Goal: Information Seeking & Learning: Learn about a topic

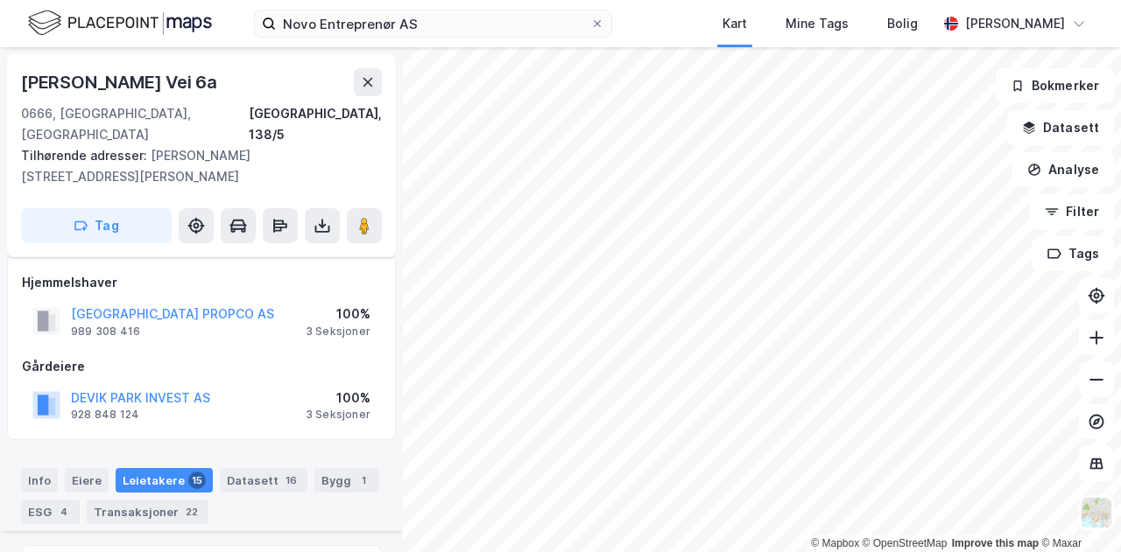
scroll to position [1090, 0]
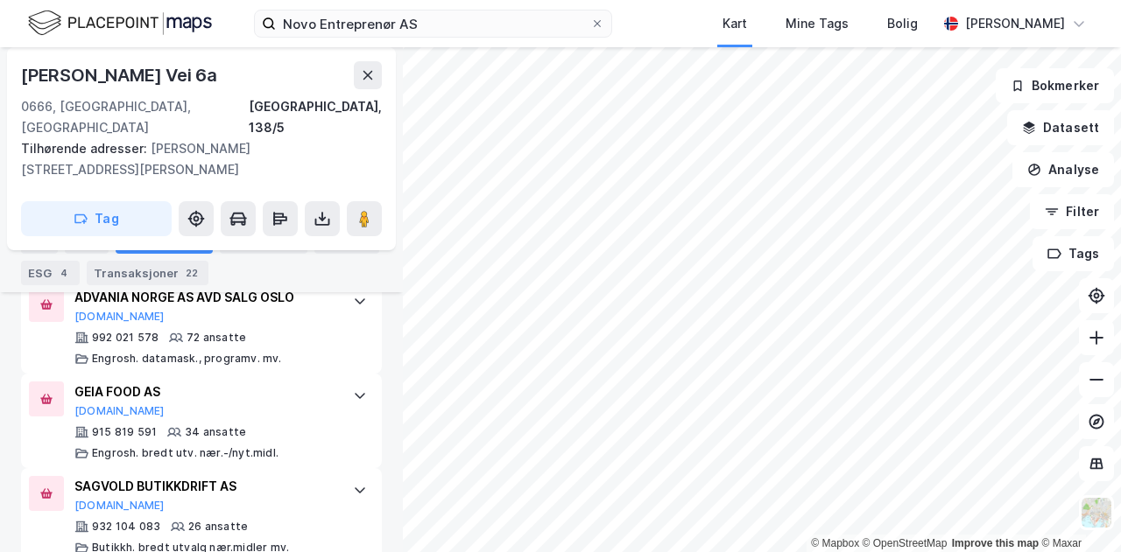
click at [694, 27] on div "Novo Entreprenør AS Kart Mine Tags Bolig [PERSON_NAME]" at bounding box center [560, 23] width 1121 height 47
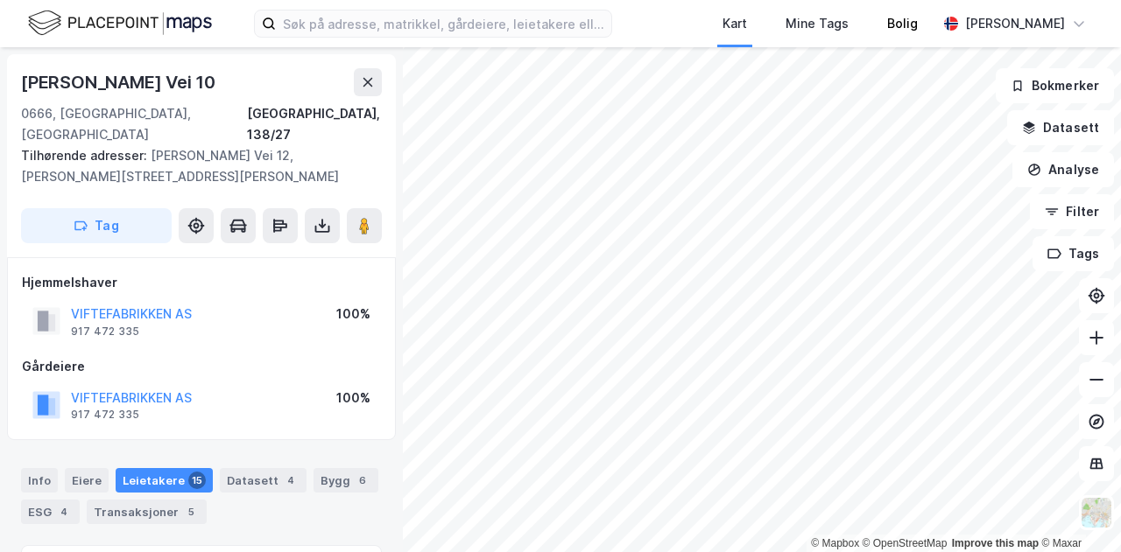
click at [882, 32] on div "Bolig" at bounding box center [902, 23] width 69 height 47
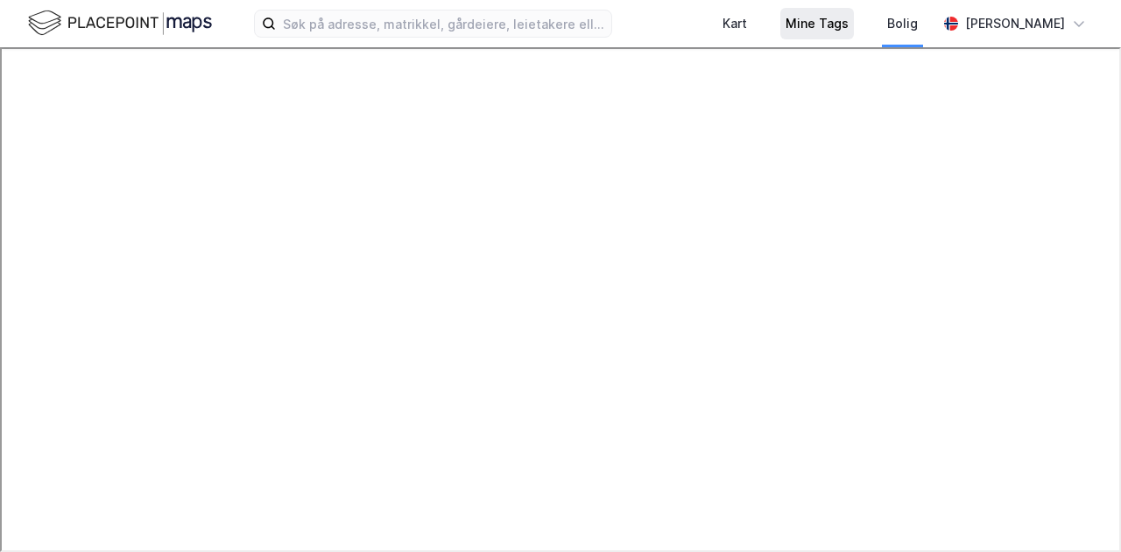
click at [806, 19] on div "Mine Tags" at bounding box center [816, 23] width 63 height 21
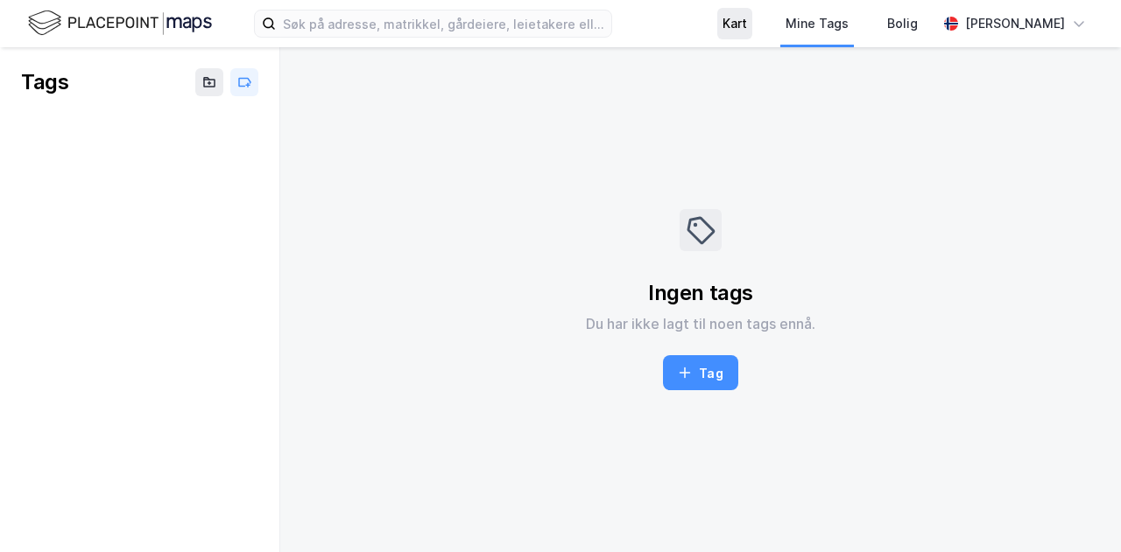
click at [752, 24] on div "Kart" at bounding box center [734, 24] width 35 height 32
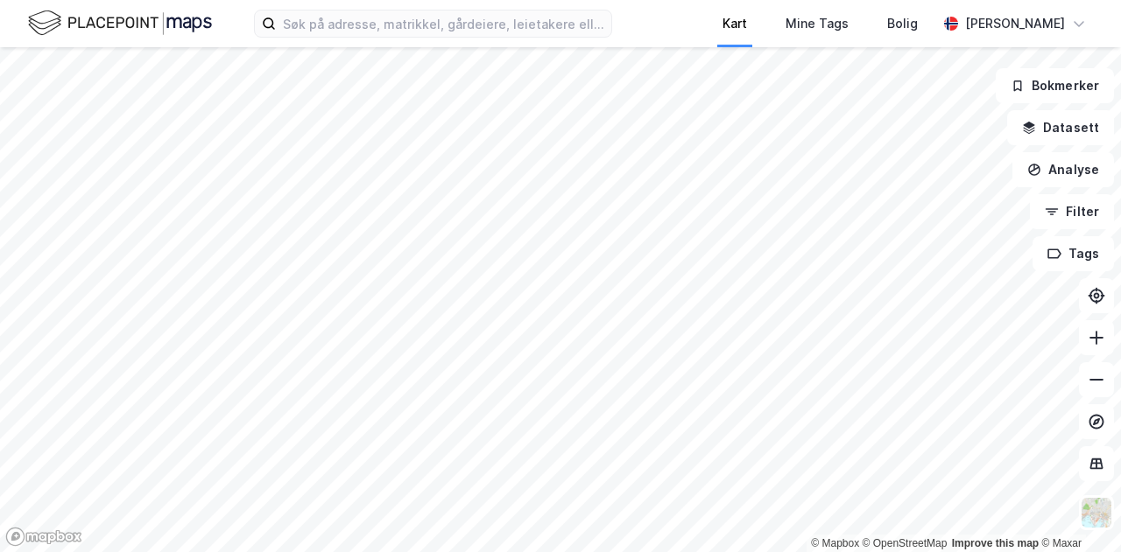
click at [759, 45] on div "Kart Mine Tags Bolig [PERSON_NAME] © Mapbox © OpenStreetMap Improve this map © …" at bounding box center [560, 276] width 1121 height 552
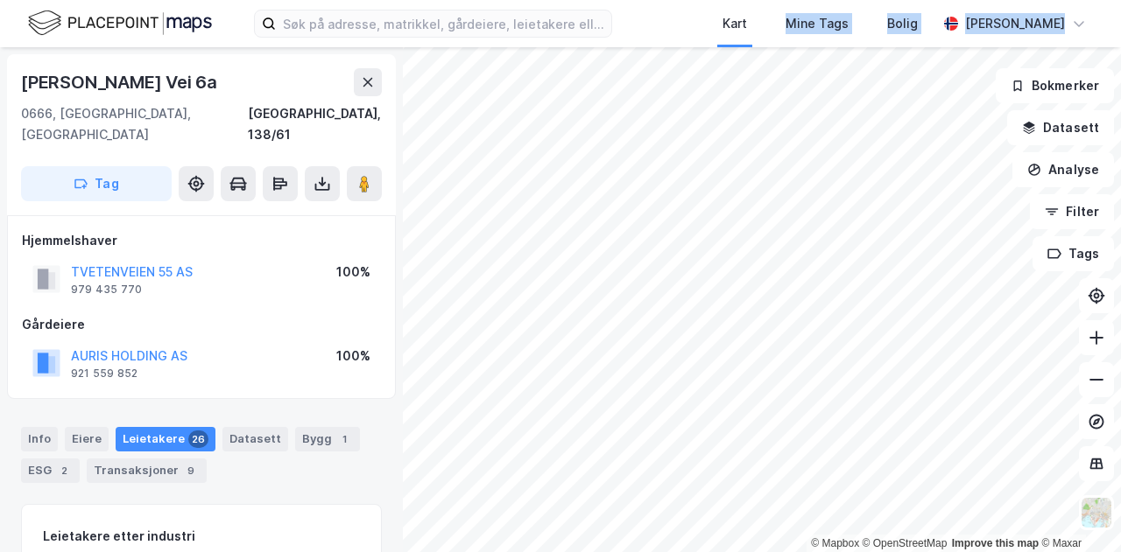
click at [786, 0] on html "Kart Mine Tags Bolig [PERSON_NAME] © Mapbox © OpenStreetMap Improve this map © …" at bounding box center [560, 276] width 1121 height 552
click at [364, 83] on icon at bounding box center [368, 82] width 14 height 14
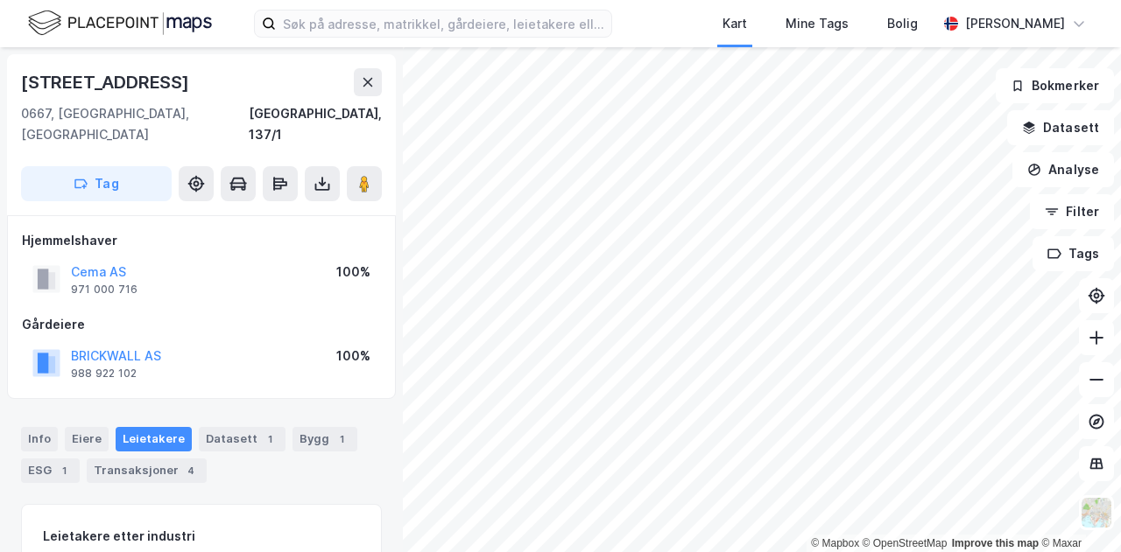
click at [697, 40] on div "Kart Mine Tags Bolig [PERSON_NAME]" at bounding box center [560, 23] width 1121 height 47
